Goal: Task Accomplishment & Management: Use online tool/utility

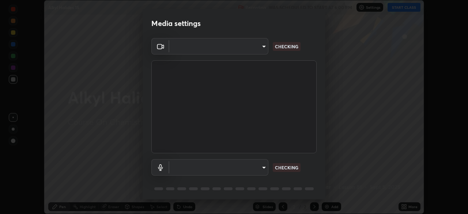
scroll to position [214, 468]
type input "14b787caa3234b54c591ffd1cb0d0a7c9d8495057a62f752d7397f13ea7eb8b5"
type input "communications"
click at [263, 46] on body "Erase all Alkyl Halides 15 Recording WAS SCHEDULED TO START AT 6:00 PM Settings…" at bounding box center [234, 107] width 468 height 214
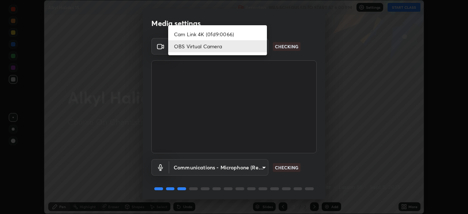
click at [238, 45] on li "OBS Virtual Camera" at bounding box center [217, 46] width 99 height 12
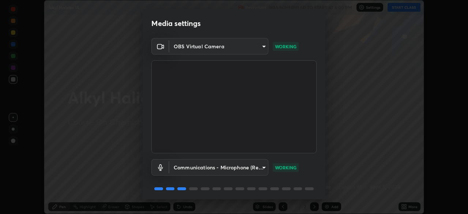
click at [261, 163] on body "Erase all Alkyl Halides 15 Recording WAS SCHEDULED TO START AT 6:00 PM Settings…" at bounding box center [234, 107] width 468 height 214
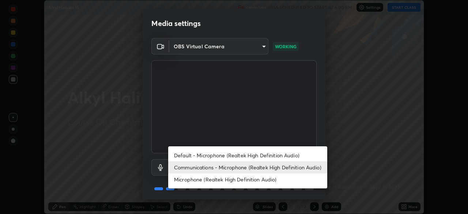
click at [297, 126] on div at bounding box center [234, 107] width 468 height 214
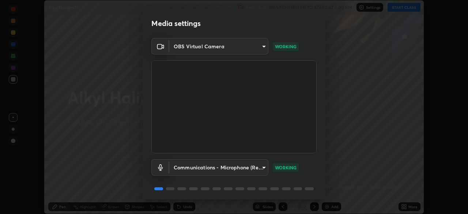
scroll to position [26, 0]
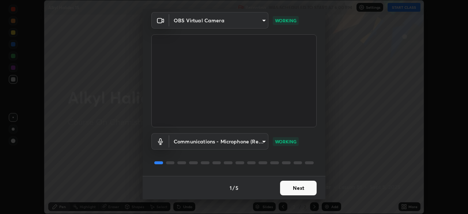
click at [293, 183] on button "Next" at bounding box center [298, 188] width 37 height 15
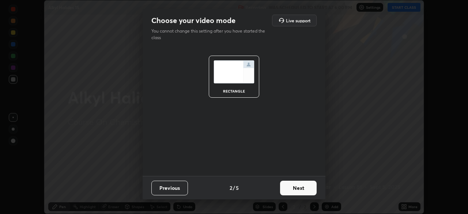
scroll to position [0, 0]
click at [294, 188] on button "Next" at bounding box center [298, 188] width 37 height 15
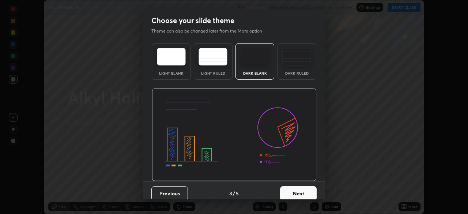
scroll to position [5, 0]
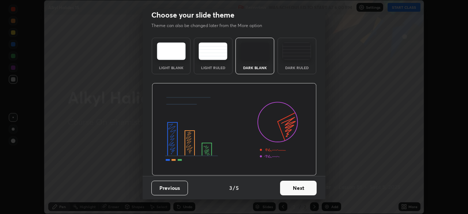
click at [300, 182] on button "Next" at bounding box center [298, 188] width 37 height 15
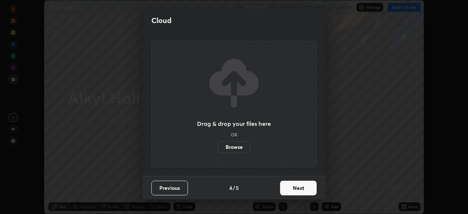
scroll to position [0, 0]
click at [287, 187] on button "Next" at bounding box center [298, 188] width 37 height 15
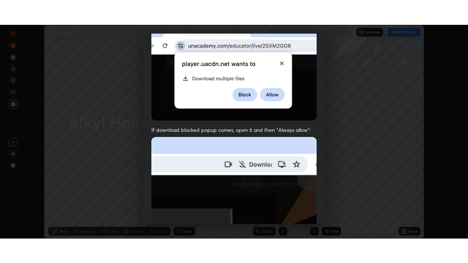
scroll to position [175, 0]
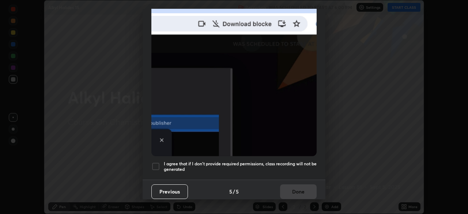
click at [153, 162] on div at bounding box center [155, 166] width 9 height 9
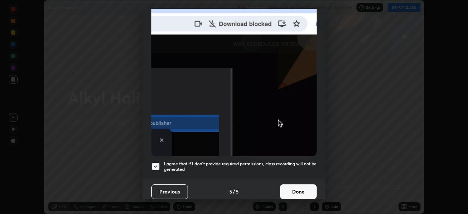
click at [298, 186] on button "Done" at bounding box center [298, 191] width 37 height 15
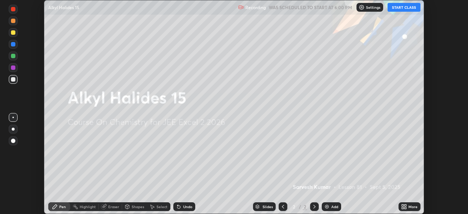
click at [404, 8] on button "START CLASS" at bounding box center [403, 7] width 33 height 9
click at [410, 206] on div "More" at bounding box center [412, 207] width 9 height 4
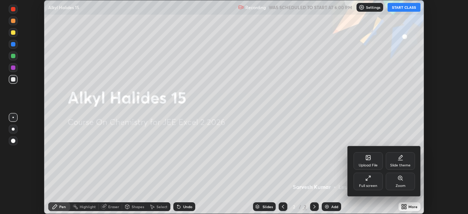
click at [368, 184] on div "Full screen" at bounding box center [368, 186] width 18 height 4
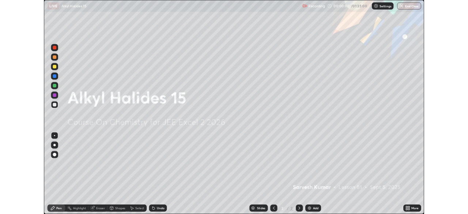
scroll to position [263, 468]
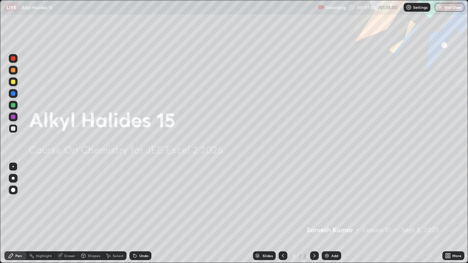
click at [449, 213] on icon at bounding box center [449, 255] width 2 height 2
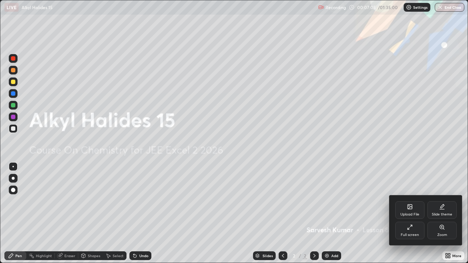
click at [405, 213] on div "Full screen" at bounding box center [409, 231] width 29 height 18
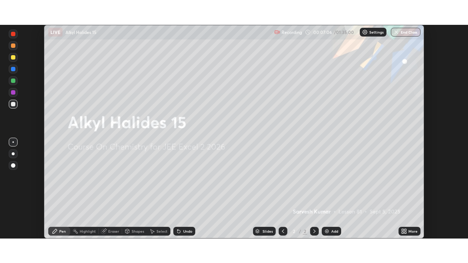
scroll to position [36327, 36073]
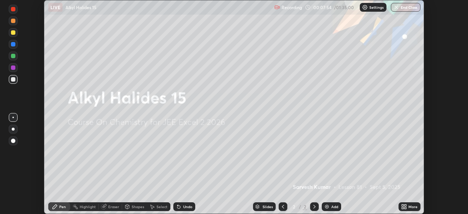
click at [399, 206] on div "More" at bounding box center [409, 206] width 22 height 9
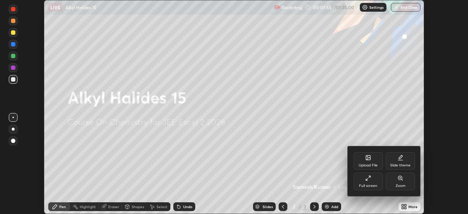
click at [362, 164] on div "Upload File" at bounding box center [367, 165] width 19 height 4
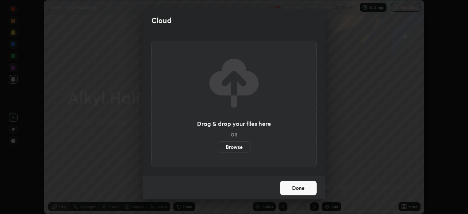
click at [240, 144] on label "Browse" at bounding box center [234, 147] width 33 height 12
click at [218, 144] on input "Browse" at bounding box center [218, 147] width 0 height 12
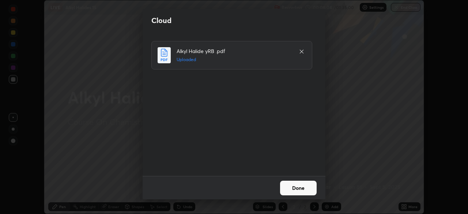
click at [293, 191] on button "Done" at bounding box center [298, 188] width 37 height 15
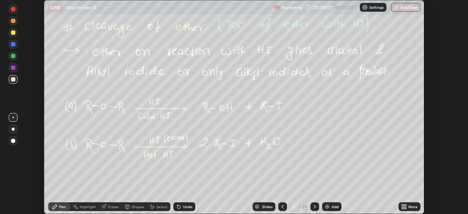
click at [407, 206] on div "More" at bounding box center [409, 206] width 22 height 9
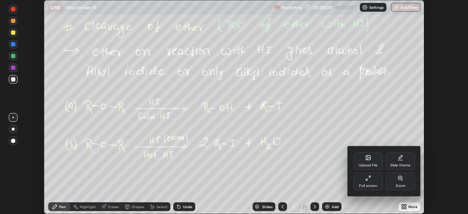
click at [369, 186] on div "Full screen" at bounding box center [368, 186] width 18 height 4
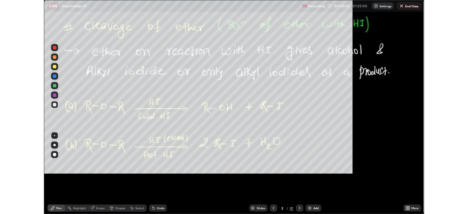
scroll to position [263, 468]
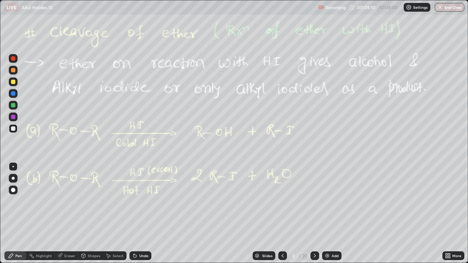
click at [13, 103] on div at bounding box center [13, 105] width 4 height 4
click at [281, 213] on icon at bounding box center [282, 256] width 2 height 4
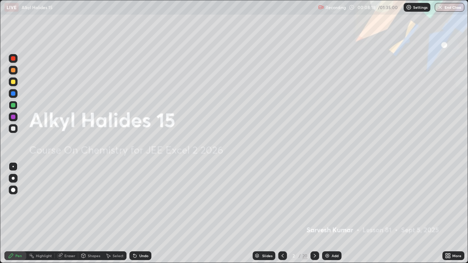
click at [17, 83] on div at bounding box center [13, 81] width 9 height 9
click at [331, 213] on div "Add" at bounding box center [334, 256] width 7 height 4
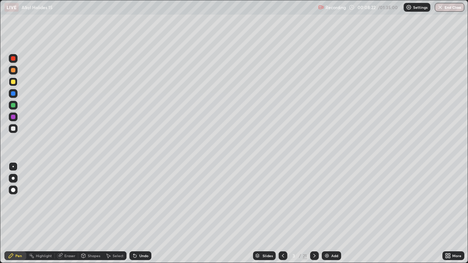
click at [11, 128] on div at bounding box center [13, 128] width 9 height 9
click at [13, 69] on div at bounding box center [13, 70] width 4 height 4
click at [12, 104] on div at bounding box center [13, 105] width 4 height 4
click at [134, 213] on icon at bounding box center [134, 256] width 3 height 3
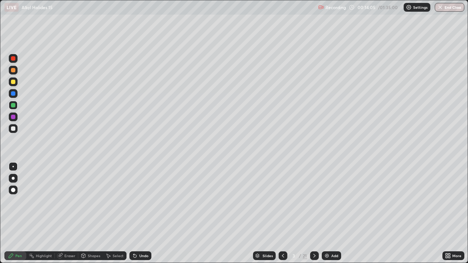
click at [14, 127] on div at bounding box center [13, 128] width 4 height 4
click at [112, 213] on div "Select" at bounding box center [114, 255] width 23 height 9
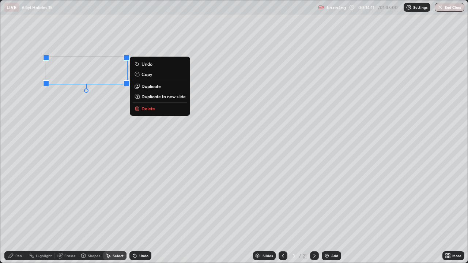
click at [14, 213] on div "Pen" at bounding box center [15, 255] width 22 height 9
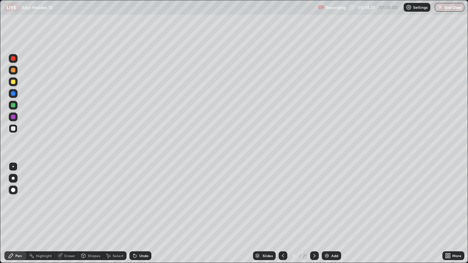
click at [15, 106] on div at bounding box center [13, 105] width 4 height 4
click at [65, 213] on div "Eraser" at bounding box center [69, 256] width 11 height 4
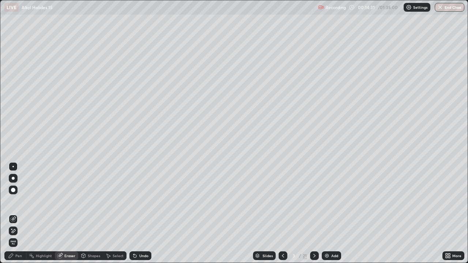
click at [12, 213] on icon at bounding box center [13, 231] width 6 height 6
click at [16, 213] on div "Pen" at bounding box center [18, 256] width 7 height 4
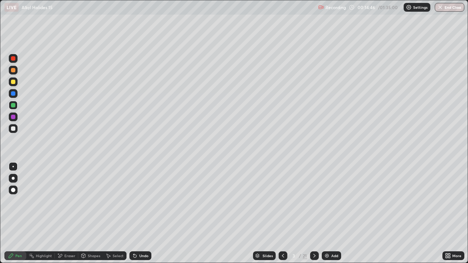
click at [9, 128] on div at bounding box center [13, 128] width 9 height 9
click at [14, 126] on div at bounding box center [13, 128] width 4 height 4
click at [15, 130] on div at bounding box center [13, 128] width 4 height 4
click at [12, 85] on div at bounding box center [13, 81] width 9 height 9
click at [14, 130] on div at bounding box center [13, 128] width 4 height 4
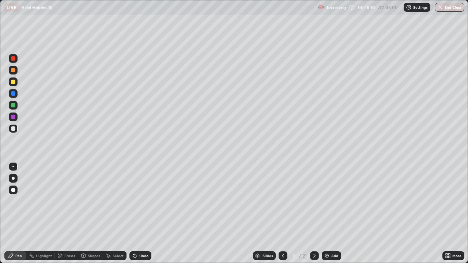
click at [149, 213] on div "Undo" at bounding box center [138, 255] width 25 height 15
click at [148, 213] on div "Undo" at bounding box center [138, 255] width 25 height 15
click at [453, 213] on div "More" at bounding box center [453, 255] width 22 height 9
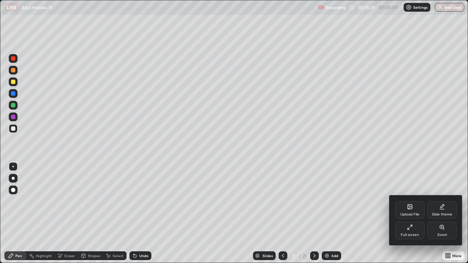
click at [407, 126] on div at bounding box center [234, 131] width 468 height 263
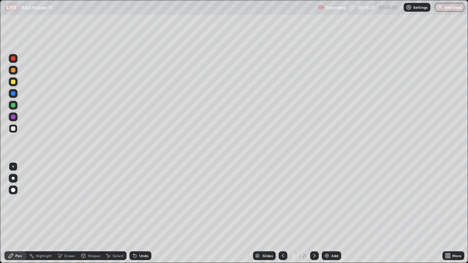
click at [451, 213] on div "More" at bounding box center [453, 255] width 22 height 9
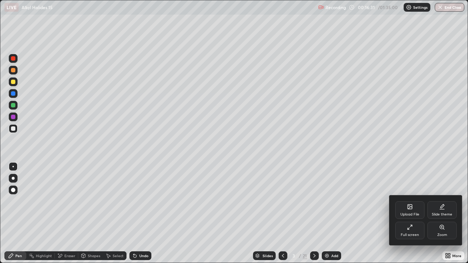
click at [402, 213] on div "Full screen" at bounding box center [409, 231] width 29 height 18
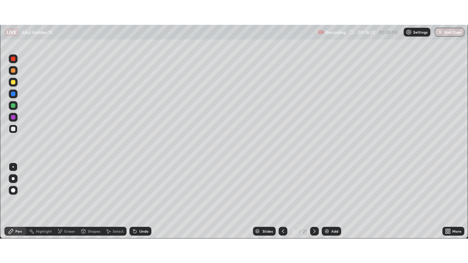
scroll to position [36327, 36073]
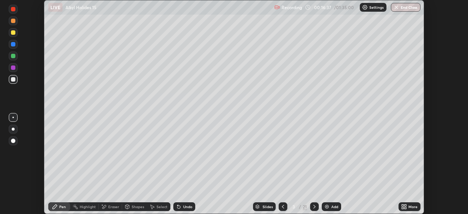
click at [404, 204] on icon at bounding box center [405, 205] width 2 height 2
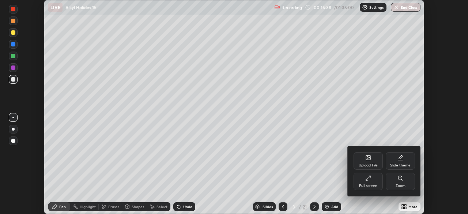
click at [361, 157] on div "Upload File" at bounding box center [367, 161] width 29 height 18
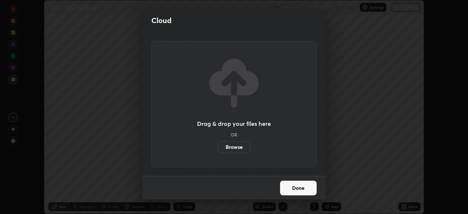
click at [237, 143] on label "Browse" at bounding box center [234, 147] width 33 height 12
click at [218, 143] on input "Browse" at bounding box center [218, 147] width 0 height 12
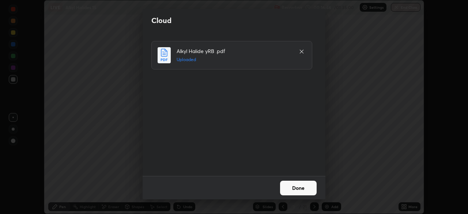
click at [309, 182] on button "Done" at bounding box center [298, 188] width 37 height 15
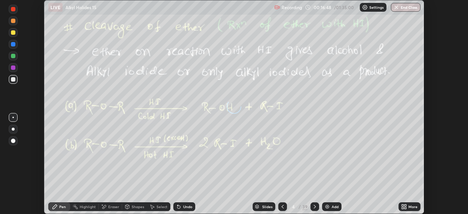
click at [405, 205] on icon at bounding box center [405, 205] width 2 height 2
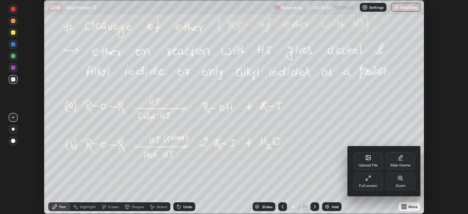
click at [288, 205] on div at bounding box center [234, 107] width 468 height 214
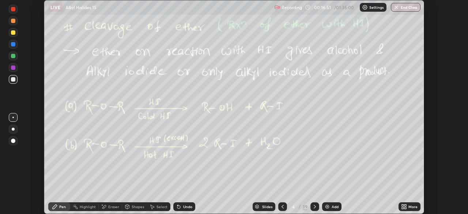
click at [284, 205] on icon at bounding box center [283, 207] width 6 height 6
click at [406, 207] on icon at bounding box center [404, 207] width 6 height 6
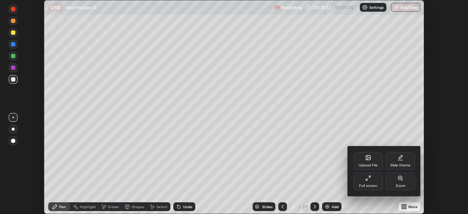
click at [371, 179] on icon at bounding box center [368, 178] width 6 height 6
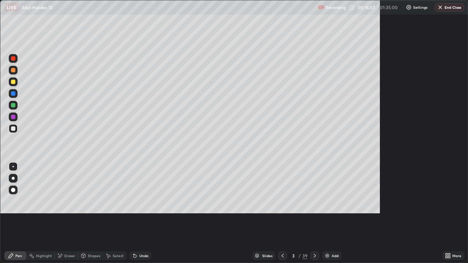
scroll to position [263, 468]
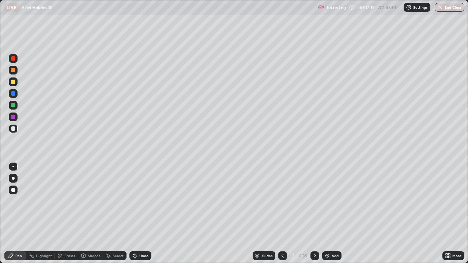
click at [310, 213] on div at bounding box center [314, 255] width 9 height 9
click at [285, 213] on div at bounding box center [282, 255] width 9 height 15
click at [317, 213] on div at bounding box center [314, 255] width 9 height 15
click at [71, 213] on div "Eraser" at bounding box center [69, 256] width 11 height 4
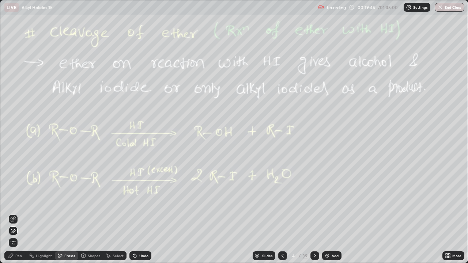
click at [330, 213] on div "Add" at bounding box center [331, 255] width 19 height 9
click at [19, 213] on div "Pen" at bounding box center [18, 256] width 7 height 4
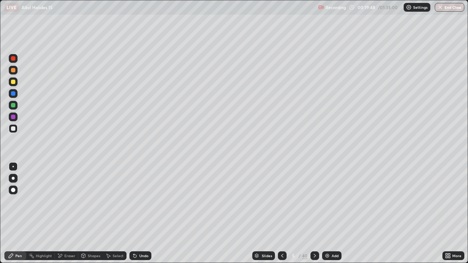
click at [14, 71] on div at bounding box center [13, 70] width 4 height 4
click at [115, 213] on div "Select" at bounding box center [118, 256] width 11 height 4
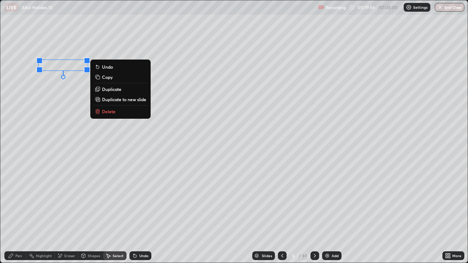
click at [115, 90] on p "Duplicate" at bounding box center [111, 89] width 19 height 6
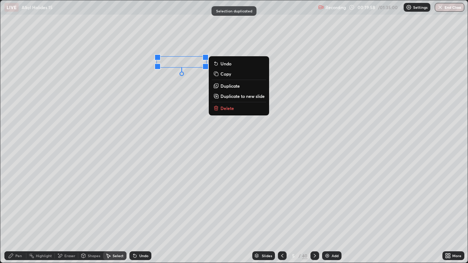
click at [18, 213] on div "Pen" at bounding box center [18, 256] width 7 height 4
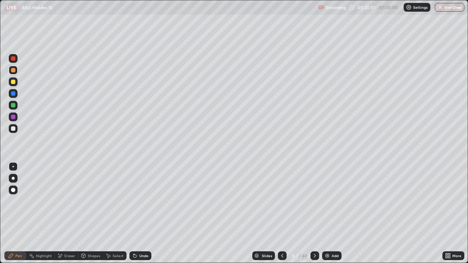
click at [15, 82] on div at bounding box center [13, 82] width 4 height 4
click at [281, 213] on icon at bounding box center [282, 256] width 6 height 6
click at [312, 213] on icon at bounding box center [315, 256] width 6 height 6
click at [315, 213] on div at bounding box center [314, 255] width 9 height 9
click at [281, 213] on div at bounding box center [282, 255] width 9 height 9
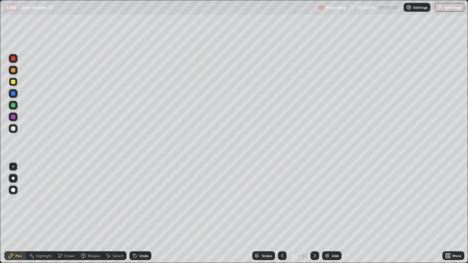
click at [279, 213] on icon at bounding box center [282, 256] width 6 height 6
click at [316, 213] on div at bounding box center [314, 255] width 9 height 9
click at [315, 213] on icon at bounding box center [315, 256] width 6 height 6
click at [313, 213] on icon at bounding box center [315, 256] width 6 height 6
click at [12, 132] on div at bounding box center [13, 128] width 9 height 9
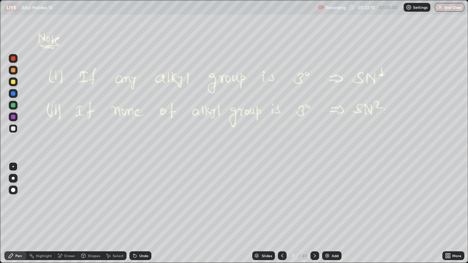
click at [282, 213] on icon at bounding box center [282, 256] width 6 height 6
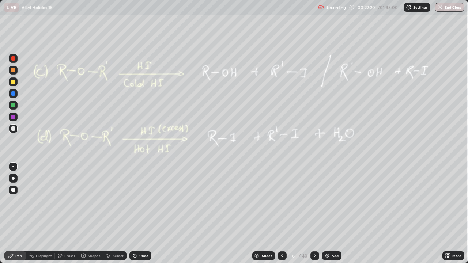
click at [319, 213] on div "Slides 6 / 40 Add" at bounding box center [296, 255] width 291 height 15
click at [314, 213] on icon at bounding box center [315, 256] width 6 height 6
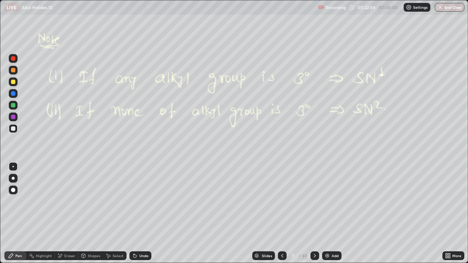
click at [314, 213] on icon at bounding box center [315, 256] width 6 height 6
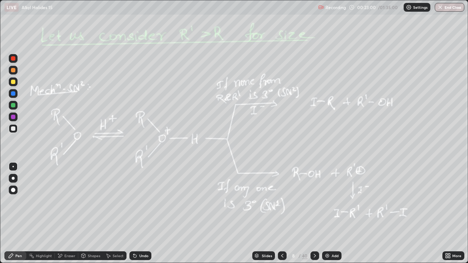
click at [282, 213] on icon at bounding box center [282, 256] width 2 height 4
click at [284, 213] on div at bounding box center [282, 255] width 9 height 9
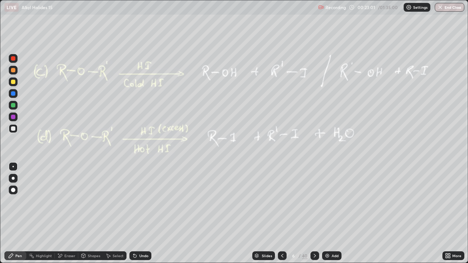
click at [315, 213] on div at bounding box center [314, 255] width 9 height 15
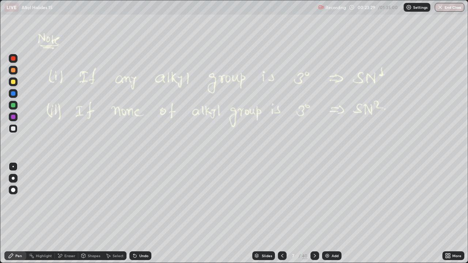
click at [316, 213] on icon at bounding box center [315, 256] width 6 height 6
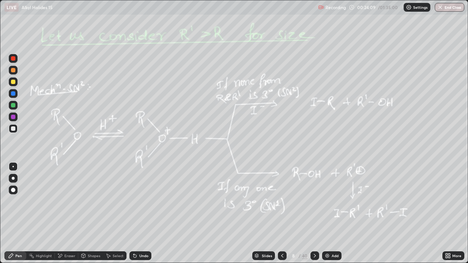
click at [143, 213] on div "Undo" at bounding box center [143, 256] width 9 height 4
click at [62, 213] on icon at bounding box center [60, 256] width 6 height 6
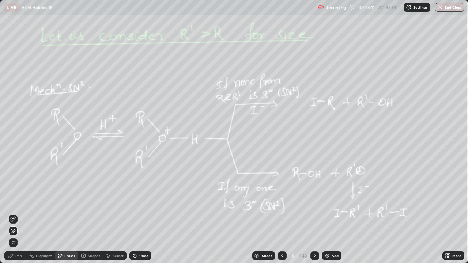
click at [15, 213] on span "Erase all" at bounding box center [13, 242] width 8 height 4
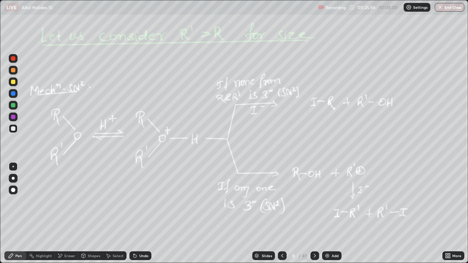
click at [317, 213] on div at bounding box center [314, 255] width 9 height 9
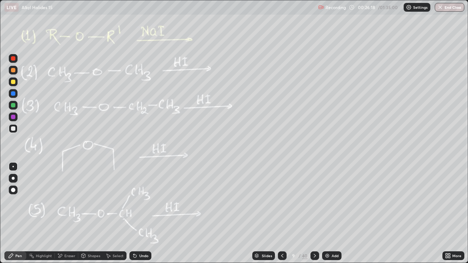
click at [12, 81] on div at bounding box center [13, 82] width 4 height 4
click at [285, 213] on div at bounding box center [282, 255] width 9 height 15
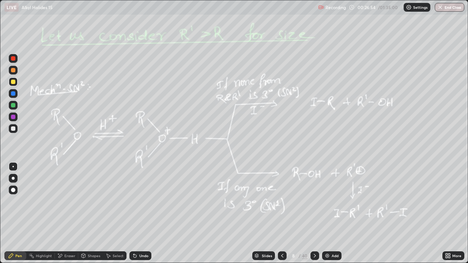
click at [312, 213] on icon at bounding box center [315, 256] width 6 height 6
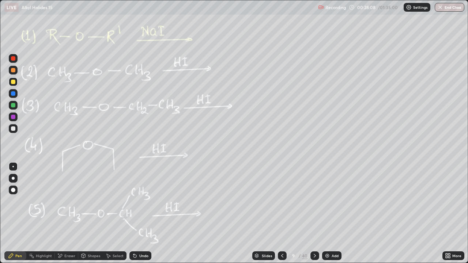
click at [11, 128] on div at bounding box center [13, 128] width 4 height 4
click at [12, 105] on div at bounding box center [13, 105] width 4 height 4
click at [10, 103] on div at bounding box center [13, 105] width 9 height 9
click at [76, 213] on div "Eraser" at bounding box center [66, 255] width 23 height 9
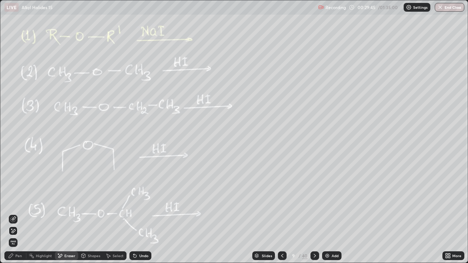
click at [21, 213] on div "Pen" at bounding box center [18, 256] width 7 height 4
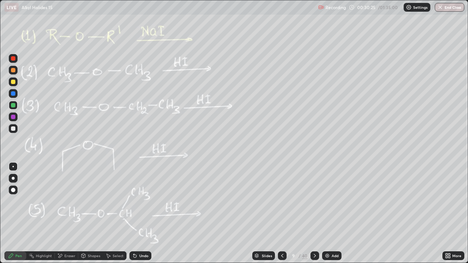
click at [311, 213] on div at bounding box center [314, 255] width 9 height 9
click at [314, 213] on icon at bounding box center [315, 256] width 6 height 6
click at [316, 213] on icon at bounding box center [315, 256] width 6 height 6
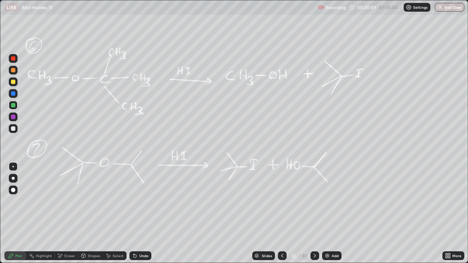
click at [313, 213] on div at bounding box center [314, 255] width 9 height 9
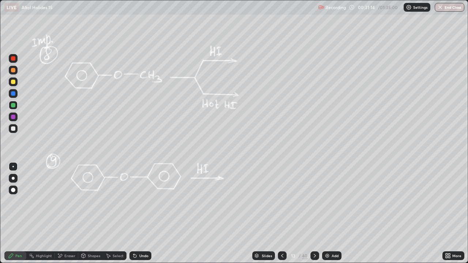
click at [141, 213] on div "Undo" at bounding box center [143, 256] width 9 height 4
click at [139, 213] on div "Undo" at bounding box center [140, 255] width 22 height 9
click at [282, 213] on icon at bounding box center [282, 256] width 6 height 6
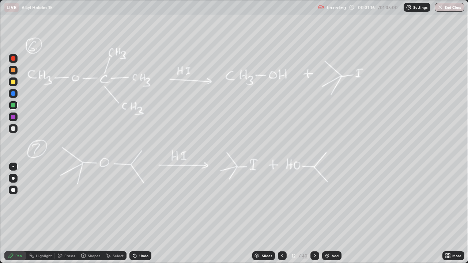
click at [283, 213] on icon at bounding box center [282, 256] width 6 height 6
click at [280, 213] on icon at bounding box center [282, 256] width 6 height 6
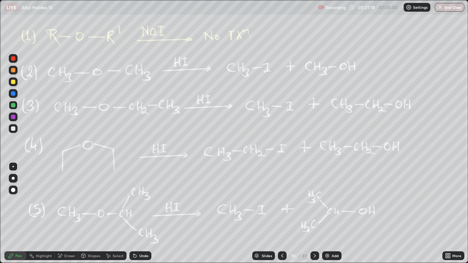
click at [314, 213] on icon at bounding box center [315, 256] width 6 height 6
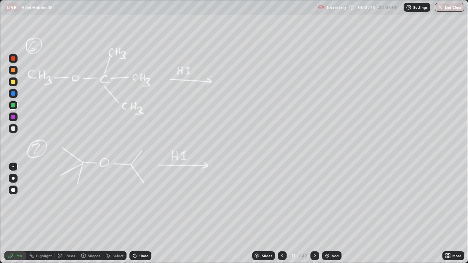
click at [14, 129] on div at bounding box center [13, 128] width 4 height 4
click at [11, 106] on div at bounding box center [13, 105] width 9 height 9
click at [71, 213] on div "Eraser" at bounding box center [66, 255] width 23 height 15
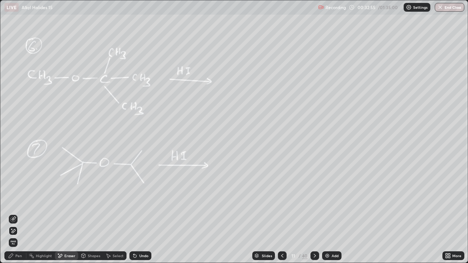
click at [21, 213] on div "Pen" at bounding box center [18, 256] width 7 height 4
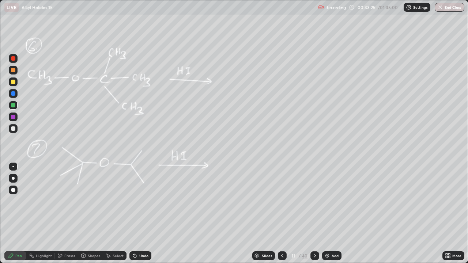
click at [68, 213] on div "Eraser" at bounding box center [69, 256] width 11 height 4
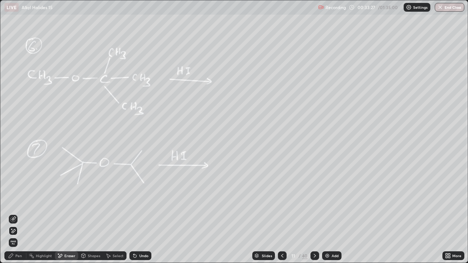
click at [15, 213] on div "Pen" at bounding box center [18, 256] width 7 height 4
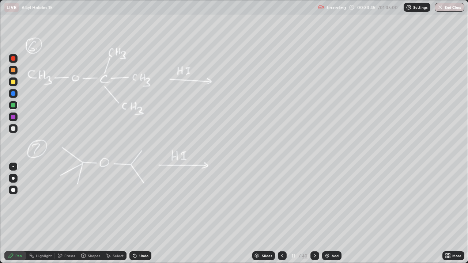
click at [314, 213] on icon at bounding box center [315, 256] width 6 height 6
click at [313, 213] on div at bounding box center [314, 255] width 9 height 9
click at [70, 213] on div "Eraser" at bounding box center [69, 256] width 11 height 4
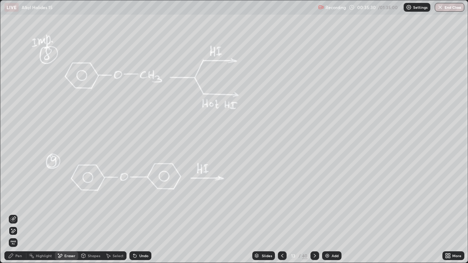
click at [20, 213] on div "Pen" at bounding box center [15, 255] width 22 height 9
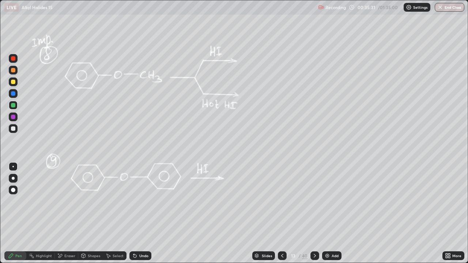
click at [92, 213] on div "Shapes" at bounding box center [94, 256] width 12 height 4
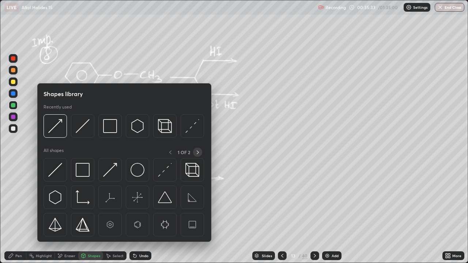
click at [195, 152] on icon at bounding box center [198, 152] width 6 height 6
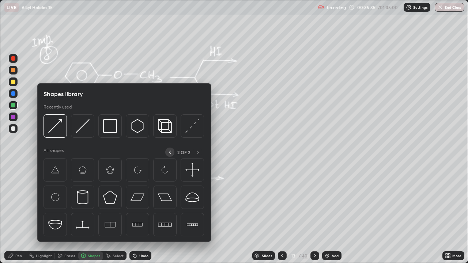
click at [169, 156] on div at bounding box center [169, 152] width 9 height 9
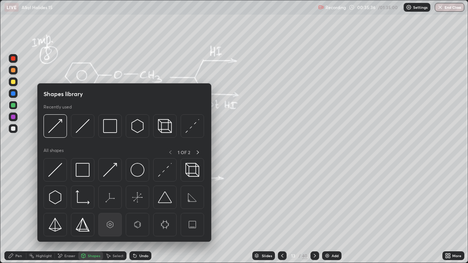
click at [112, 213] on img at bounding box center [110, 225] width 14 height 14
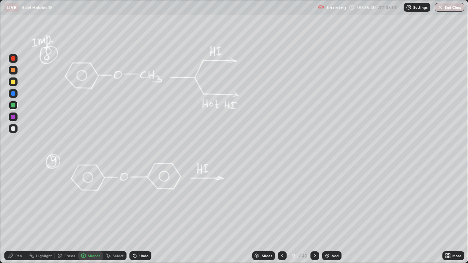
click at [121, 213] on div "Select" at bounding box center [118, 256] width 11 height 4
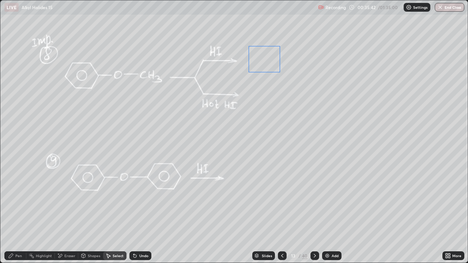
click at [262, 59] on div "0 ° Undo Copy Duplicate Duplicate to new slide Delete" at bounding box center [233, 131] width 467 height 262
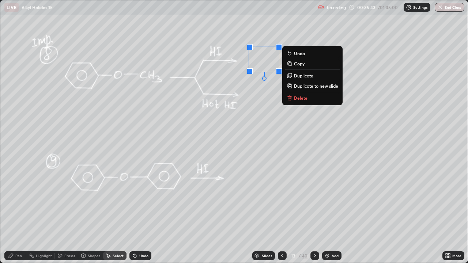
click at [21, 213] on div "Pen" at bounding box center [15, 255] width 22 height 9
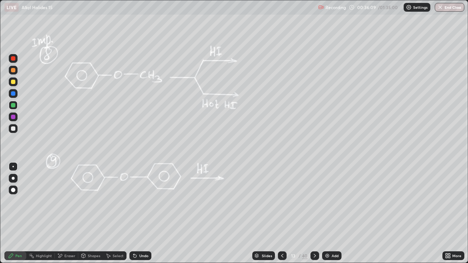
click at [315, 213] on div at bounding box center [314, 255] width 9 height 15
click at [143, 213] on div "Undo" at bounding box center [143, 256] width 9 height 4
click at [314, 213] on icon at bounding box center [315, 256] width 2 height 4
click at [14, 130] on div at bounding box center [13, 128] width 4 height 4
click at [139, 213] on div "Undo" at bounding box center [143, 256] width 9 height 4
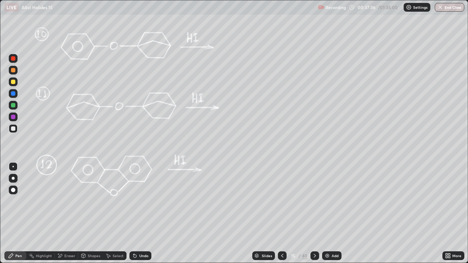
click at [141, 213] on div "Undo" at bounding box center [143, 256] width 9 height 4
click at [317, 213] on div at bounding box center [314, 255] width 9 height 9
click at [278, 213] on div at bounding box center [282, 255] width 9 height 9
click at [283, 213] on icon at bounding box center [282, 256] width 6 height 6
click at [314, 213] on icon at bounding box center [315, 256] width 2 height 4
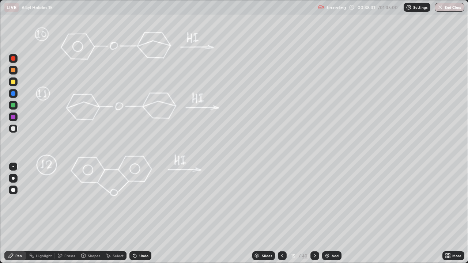
click at [314, 213] on icon at bounding box center [315, 256] width 6 height 6
click at [315, 213] on div at bounding box center [314, 255] width 9 height 15
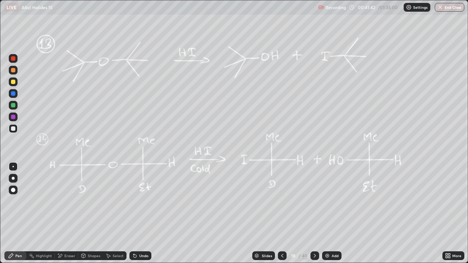
click at [317, 213] on div at bounding box center [314, 255] width 9 height 15
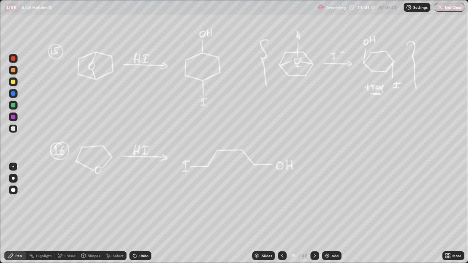
click at [281, 213] on icon at bounding box center [282, 256] width 6 height 6
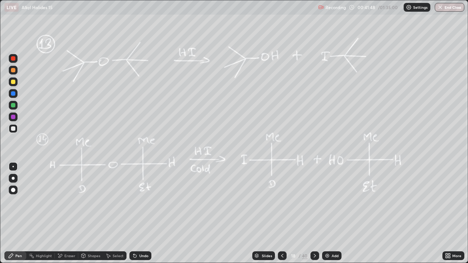
click at [331, 213] on div "Add" at bounding box center [334, 256] width 7 height 4
click at [142, 213] on div "Undo" at bounding box center [140, 255] width 22 height 9
click at [145, 213] on div "Undo" at bounding box center [143, 256] width 9 height 4
click at [143, 213] on div "Undo" at bounding box center [138, 255] width 25 height 15
click at [283, 213] on icon at bounding box center [283, 256] width 6 height 6
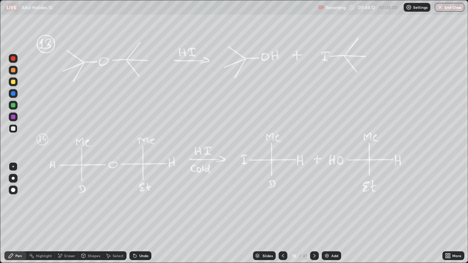
click at [314, 213] on div at bounding box center [314, 255] width 9 height 9
click at [312, 213] on icon at bounding box center [314, 256] width 6 height 6
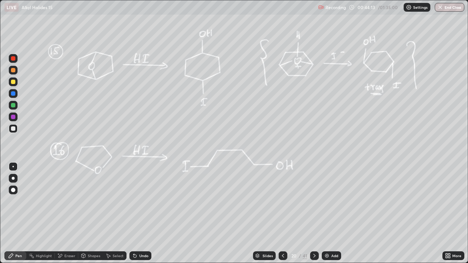
click at [281, 213] on div at bounding box center [282, 255] width 9 height 9
click at [75, 213] on div "Eraser" at bounding box center [66, 255] width 23 height 9
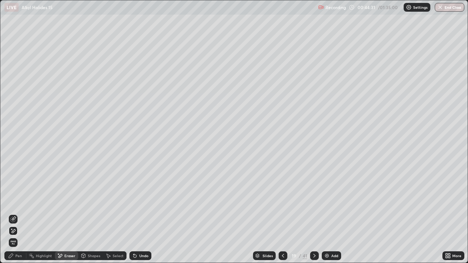
click at [18, 213] on div "Pen" at bounding box center [18, 256] width 7 height 4
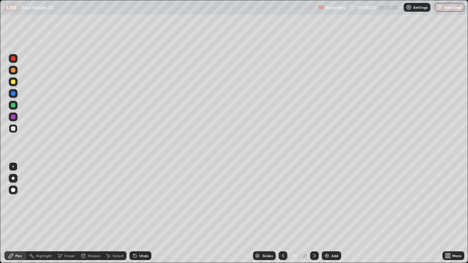
click at [116, 213] on div "Select" at bounding box center [114, 255] width 23 height 15
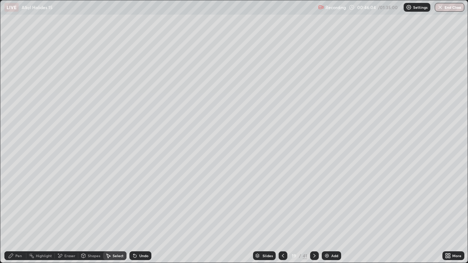
click at [108, 213] on icon at bounding box center [108, 256] width 6 height 6
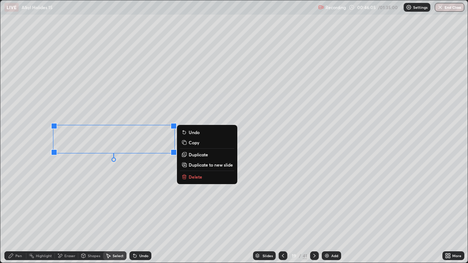
click at [198, 165] on p "Duplicate to new slide" at bounding box center [211, 165] width 44 height 6
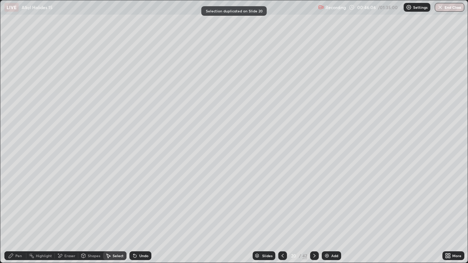
click at [13, 213] on icon at bounding box center [11, 256] width 6 height 6
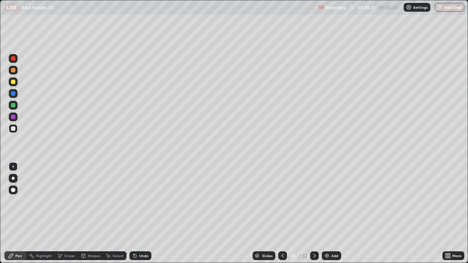
click at [281, 213] on icon at bounding box center [283, 256] width 6 height 6
click at [313, 213] on icon at bounding box center [314, 256] width 6 height 6
click at [144, 213] on div "Undo" at bounding box center [140, 255] width 22 height 9
click at [108, 213] on div "Select" at bounding box center [114, 255] width 23 height 9
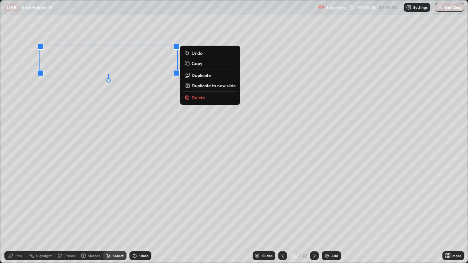
click at [76, 106] on div "0 ° Undo Copy Duplicate Duplicate to new slide Delete" at bounding box center [233, 131] width 467 height 262
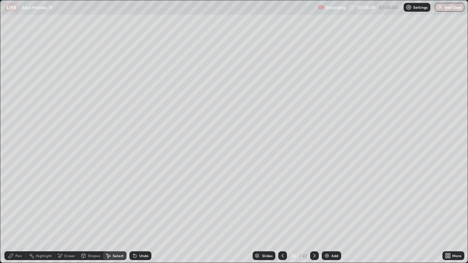
click at [273, 213] on div "Slides" at bounding box center [263, 255] width 23 height 9
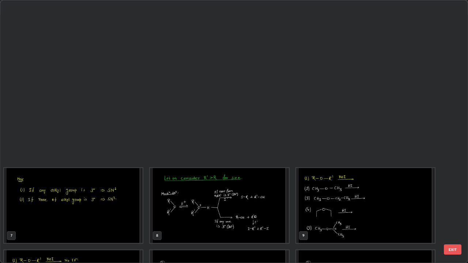
scroll to position [260, 463]
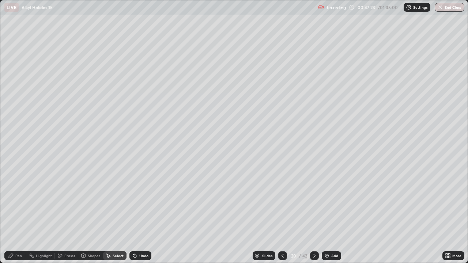
click at [84, 213] on div "Shapes" at bounding box center [90, 255] width 25 height 9
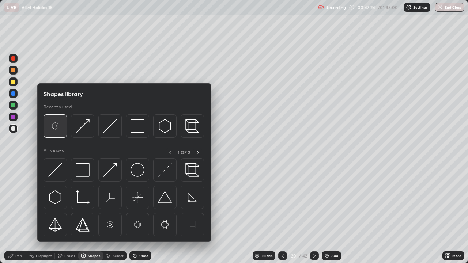
click at [57, 128] on img at bounding box center [55, 126] width 14 height 14
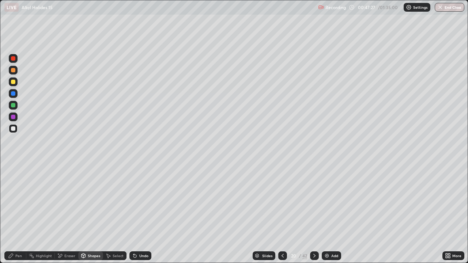
click at [16, 213] on div "Pen" at bounding box center [15, 255] width 22 height 15
click at [133, 213] on icon at bounding box center [133, 254] width 1 height 1
click at [138, 213] on div "Undo" at bounding box center [140, 255] width 22 height 9
click at [15, 104] on div at bounding box center [13, 105] width 4 height 4
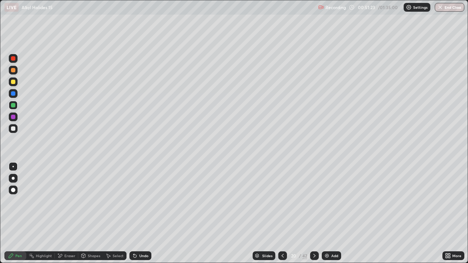
click at [147, 213] on div "Undo" at bounding box center [140, 255] width 22 height 9
click at [146, 213] on div "Undo" at bounding box center [138, 255] width 25 height 15
click at [145, 213] on div "Undo" at bounding box center [140, 255] width 22 height 9
click at [145, 213] on div "Undo" at bounding box center [143, 256] width 9 height 4
click at [146, 213] on div "Undo" at bounding box center [140, 255] width 22 height 9
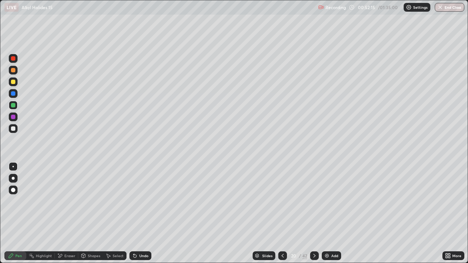
click at [146, 213] on div "Undo" at bounding box center [140, 255] width 22 height 9
click at [143, 213] on div "Undo" at bounding box center [138, 255] width 25 height 15
click at [144, 213] on div "Undo" at bounding box center [138, 255] width 25 height 15
click at [144, 213] on div "Undo" at bounding box center [140, 255] width 22 height 9
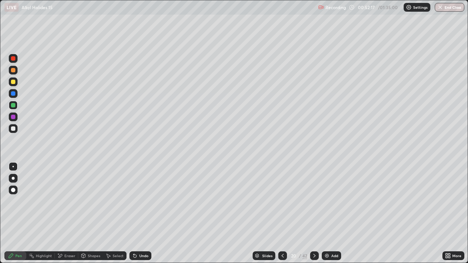
click at [143, 213] on div "Undo" at bounding box center [140, 255] width 22 height 9
click at [67, 213] on div "Eraser" at bounding box center [69, 256] width 11 height 4
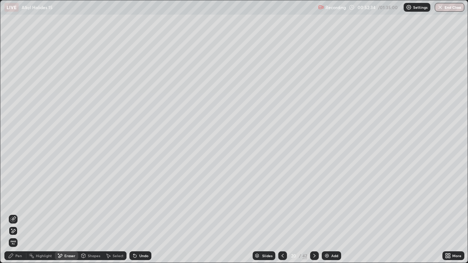
click at [21, 213] on div "Pen" at bounding box center [18, 256] width 7 height 4
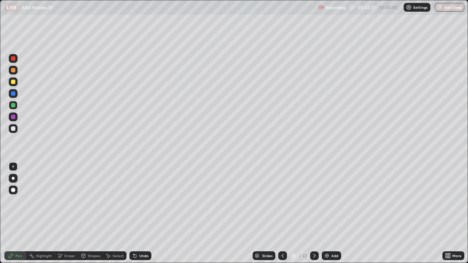
click at [311, 213] on icon at bounding box center [314, 256] width 6 height 6
click at [310, 213] on div at bounding box center [314, 255] width 9 height 9
click at [314, 213] on icon at bounding box center [314, 256] width 2 height 4
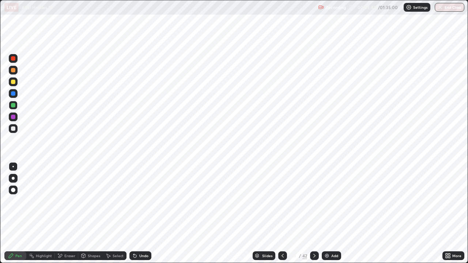
click at [311, 213] on div at bounding box center [314, 255] width 9 height 15
click at [14, 59] on div at bounding box center [13, 58] width 4 height 4
click at [313, 213] on icon at bounding box center [314, 256] width 6 height 6
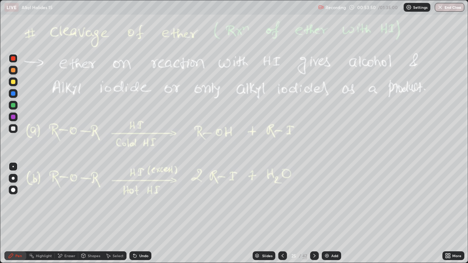
click at [326, 213] on div "Add" at bounding box center [331, 255] width 19 height 9
click at [14, 82] on div at bounding box center [13, 82] width 4 height 4
click at [63, 213] on div "Eraser" at bounding box center [66, 255] width 23 height 9
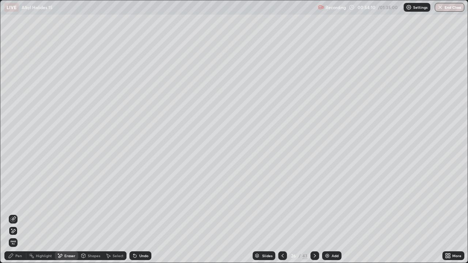
click at [14, 213] on icon at bounding box center [11, 256] width 6 height 6
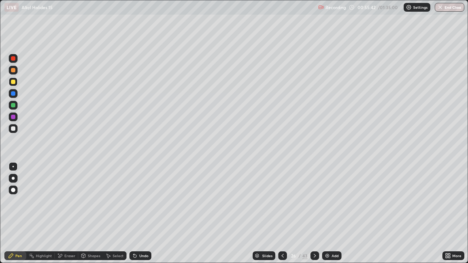
click at [7, 129] on div at bounding box center [13, 129] width 12 height 12
click at [14, 81] on div at bounding box center [13, 82] width 4 height 4
click at [328, 213] on img at bounding box center [327, 256] width 6 height 6
click at [15, 67] on div at bounding box center [13, 70] width 9 height 9
click at [281, 213] on icon at bounding box center [283, 256] width 6 height 6
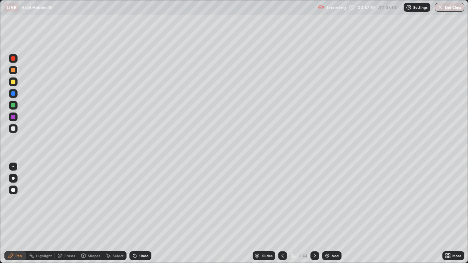
click at [73, 213] on div "Eraser" at bounding box center [66, 255] width 23 height 9
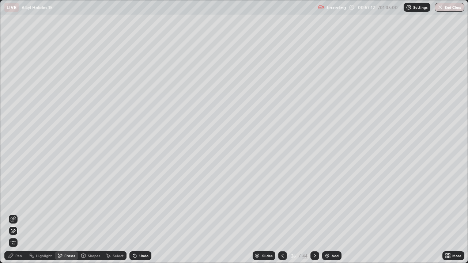
click at [18, 213] on div "Pen" at bounding box center [15, 255] width 22 height 9
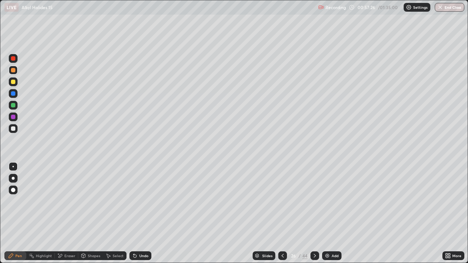
click at [310, 213] on div at bounding box center [314, 255] width 9 height 15
click at [12, 129] on div at bounding box center [13, 128] width 4 height 4
click at [135, 213] on div "Undo" at bounding box center [140, 255] width 22 height 9
click at [15, 128] on div at bounding box center [13, 128] width 4 height 4
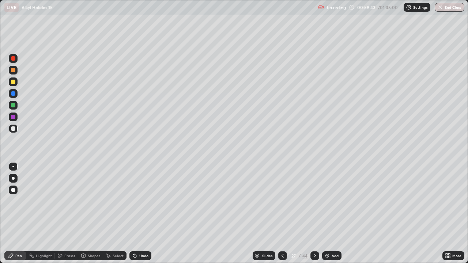
click at [66, 213] on div "Eraser" at bounding box center [66, 255] width 23 height 9
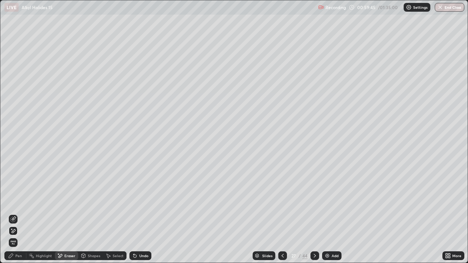
click at [19, 213] on div "Pen" at bounding box center [15, 255] width 22 height 15
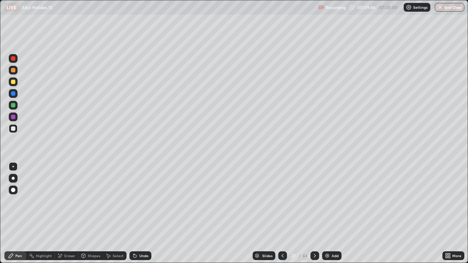
click at [62, 213] on icon at bounding box center [60, 256] width 6 height 6
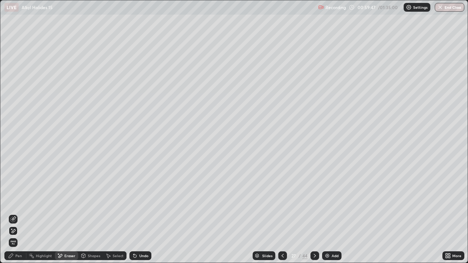
click at [13, 213] on div "Pen" at bounding box center [15, 255] width 22 height 9
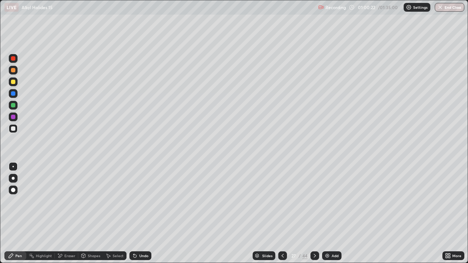
click at [14, 130] on div at bounding box center [13, 128] width 4 height 4
click at [12, 84] on div at bounding box center [13, 81] width 9 height 9
click at [282, 213] on icon at bounding box center [283, 256] width 6 height 6
click at [283, 213] on icon at bounding box center [283, 256] width 6 height 6
click at [284, 213] on icon at bounding box center [283, 256] width 6 height 6
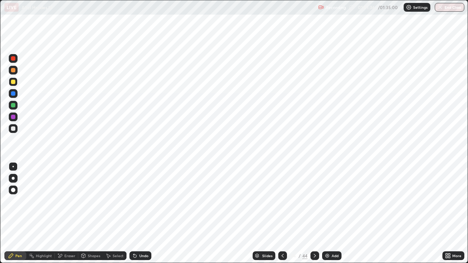
click at [283, 213] on icon at bounding box center [283, 256] width 6 height 6
click at [280, 213] on icon at bounding box center [283, 256] width 6 height 6
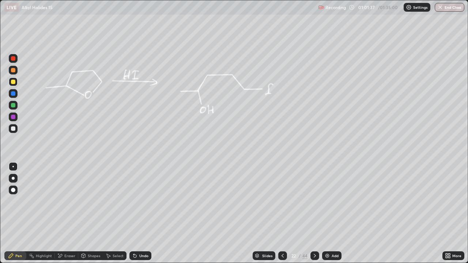
click at [280, 213] on icon at bounding box center [283, 256] width 6 height 6
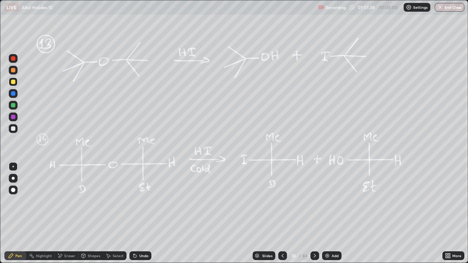
click at [280, 213] on icon at bounding box center [283, 256] width 6 height 6
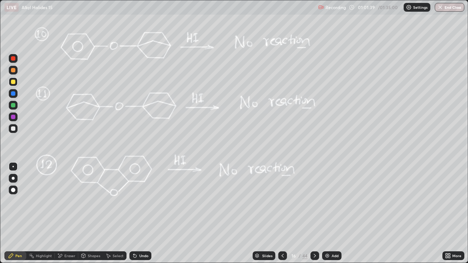
click at [280, 213] on icon at bounding box center [283, 256] width 6 height 6
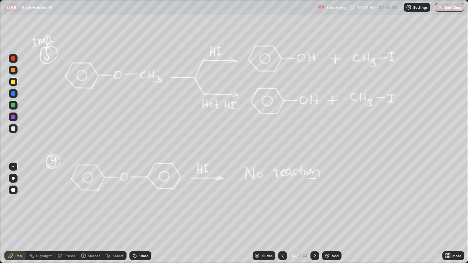
click at [277, 213] on div "Slides 14 / 44 Add" at bounding box center [296, 255] width 291 height 15
click at [280, 213] on icon at bounding box center [283, 256] width 6 height 6
click at [280, 213] on div at bounding box center [282, 255] width 9 height 9
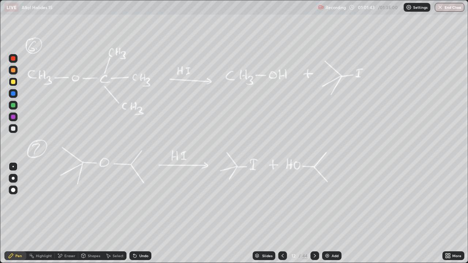
click at [279, 213] on div at bounding box center [282, 255] width 9 height 9
click at [278, 213] on div at bounding box center [282, 255] width 9 height 15
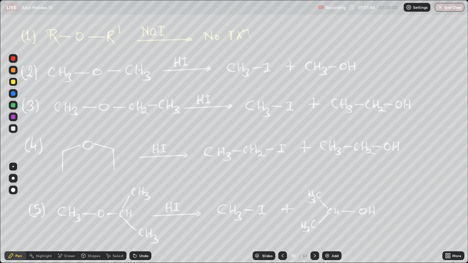
click at [277, 213] on div "Slides 10 / 44 Add" at bounding box center [296, 255] width 291 height 15
click at [281, 213] on icon at bounding box center [283, 256] width 6 height 6
click at [114, 213] on div "Select" at bounding box center [114, 255] width 23 height 15
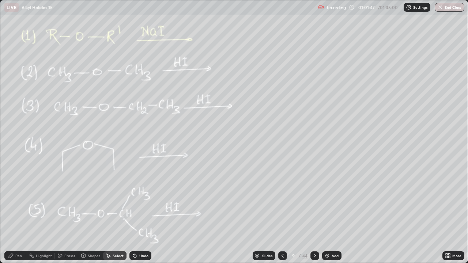
click at [68, 213] on div "Eraser" at bounding box center [69, 256] width 11 height 4
click at [13, 213] on div "Erase all" at bounding box center [13, 242] width 9 height 9
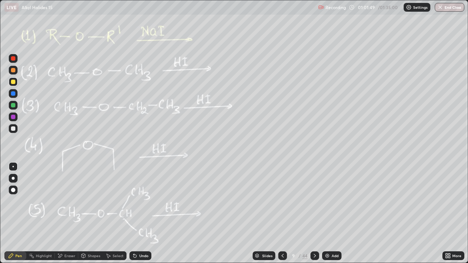
click at [18, 213] on div "Pen" at bounding box center [18, 256] width 7 height 4
click at [257, 213] on div "Slides" at bounding box center [263, 255] width 23 height 9
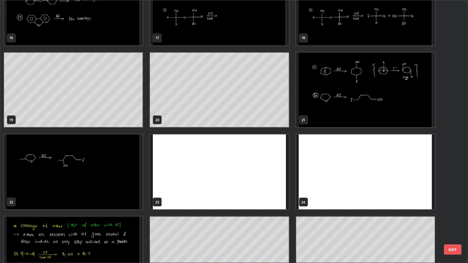
scroll to position [487, 0]
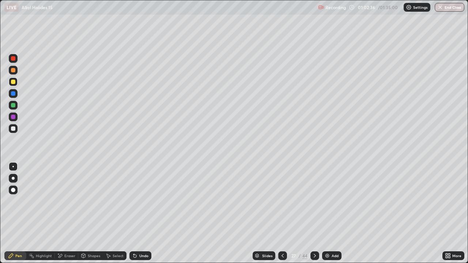
click at [258, 213] on icon at bounding box center [257, 256] width 4 height 4
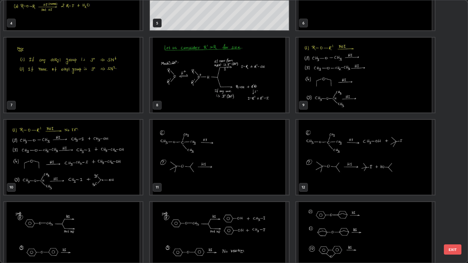
scroll to position [131, 0]
click at [356, 87] on img "grid" at bounding box center [365, 74] width 138 height 75
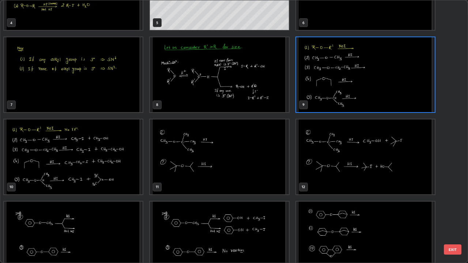
click at [357, 89] on img "grid" at bounding box center [365, 74] width 138 height 75
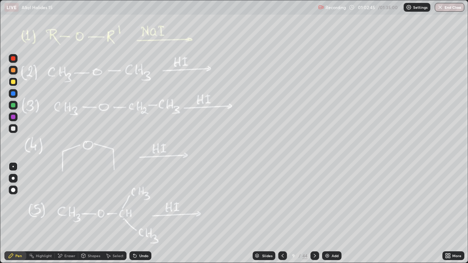
click at [13, 104] on div at bounding box center [13, 105] width 4 height 4
click at [14, 108] on div at bounding box center [13, 105] width 9 height 9
click at [73, 213] on div "Eraser" at bounding box center [69, 256] width 11 height 4
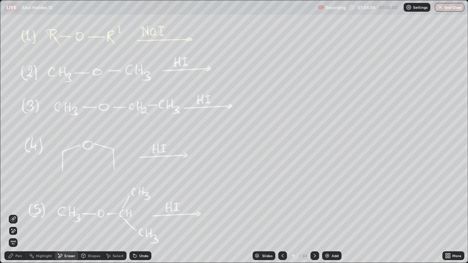
click at [19, 213] on div "Pen" at bounding box center [18, 256] width 7 height 4
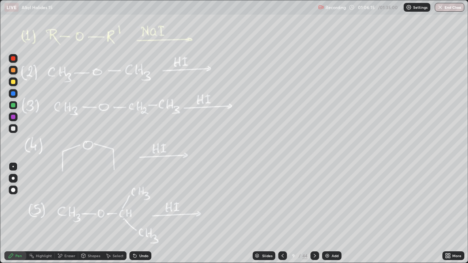
click at [315, 213] on icon at bounding box center [315, 256] width 6 height 6
click at [312, 213] on icon at bounding box center [315, 256] width 6 height 6
click at [286, 213] on div "11 / 44" at bounding box center [298, 255] width 41 height 15
click at [285, 213] on div at bounding box center [282, 255] width 9 height 15
click at [285, 213] on div at bounding box center [282, 255] width 9 height 9
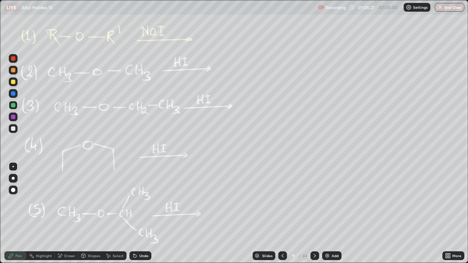
click at [14, 128] on div at bounding box center [13, 128] width 4 height 4
click at [13, 81] on div at bounding box center [13, 82] width 4 height 4
click at [315, 213] on div at bounding box center [314, 255] width 9 height 9
click at [314, 213] on div at bounding box center [314, 255] width 9 height 15
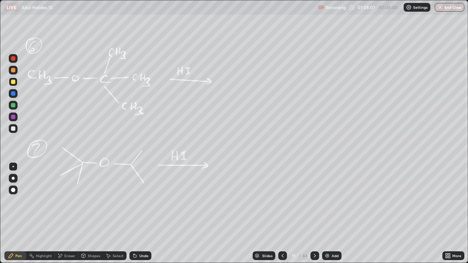
click at [108, 213] on icon at bounding box center [109, 256] width 4 height 4
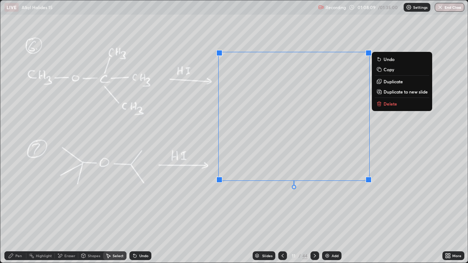
click at [389, 102] on p "Delete" at bounding box center [390, 104] width 14 height 6
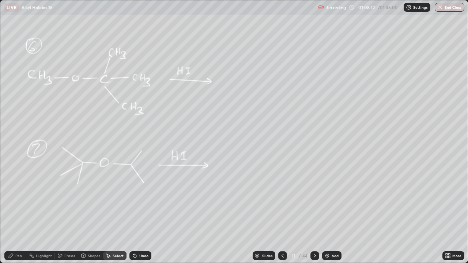
click at [334, 213] on div "Add" at bounding box center [331, 255] width 19 height 9
click at [18, 213] on div "Pen" at bounding box center [18, 256] width 7 height 4
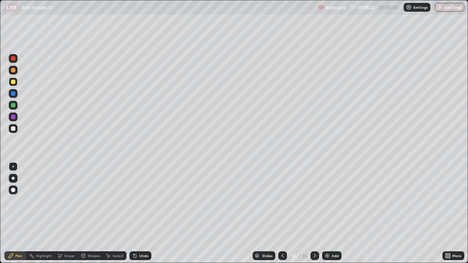
click at [280, 213] on icon at bounding box center [283, 256] width 6 height 6
click at [315, 213] on icon at bounding box center [315, 256] width 6 height 6
click at [13, 130] on div at bounding box center [13, 128] width 4 height 4
click at [331, 213] on div "Add" at bounding box center [331, 255] width 19 height 9
click at [63, 213] on div "Eraser" at bounding box center [66, 255] width 23 height 9
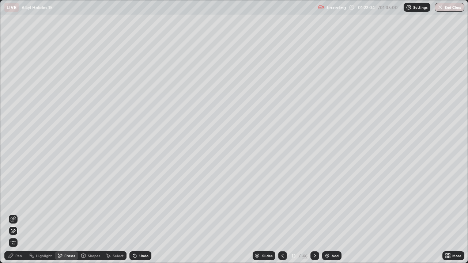
click at [92, 213] on div "Shapes" at bounding box center [94, 256] width 12 height 4
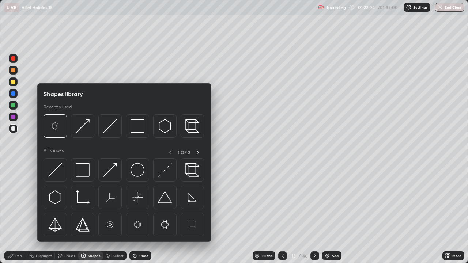
click at [116, 213] on div "Select" at bounding box center [118, 256] width 11 height 4
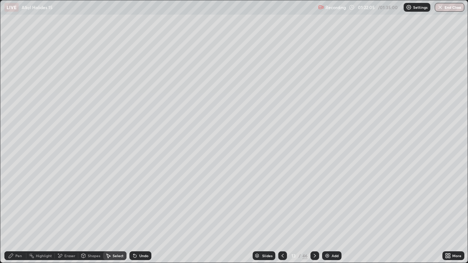
click at [64, 213] on div "Eraser" at bounding box center [69, 256] width 11 height 4
click at [13, 213] on span "Erase all" at bounding box center [13, 242] width 8 height 4
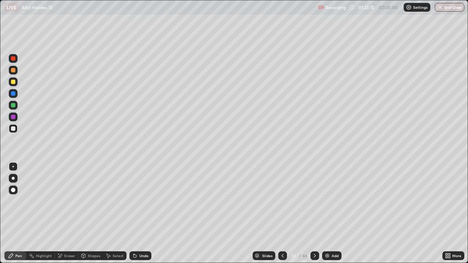
click at [443, 8] on button "End Class" at bounding box center [449, 7] width 30 height 9
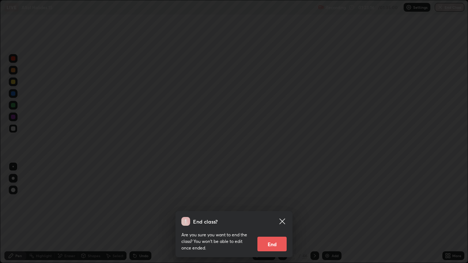
click at [271, 213] on button "End" at bounding box center [271, 244] width 29 height 15
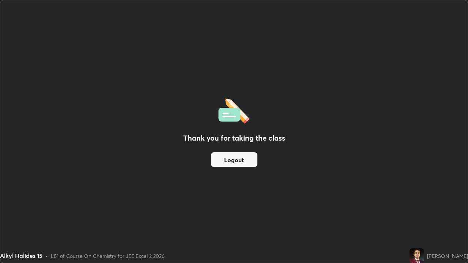
click at [244, 160] on button "Logout" at bounding box center [234, 159] width 46 height 15
click at [236, 159] on button "Logout" at bounding box center [234, 159] width 46 height 15
click at [231, 158] on button "Logout" at bounding box center [234, 159] width 46 height 15
click at [227, 161] on button "Logout" at bounding box center [234, 159] width 46 height 15
click at [229, 160] on button "Logout" at bounding box center [234, 159] width 46 height 15
